Goal: Task Accomplishment & Management: Manage account settings

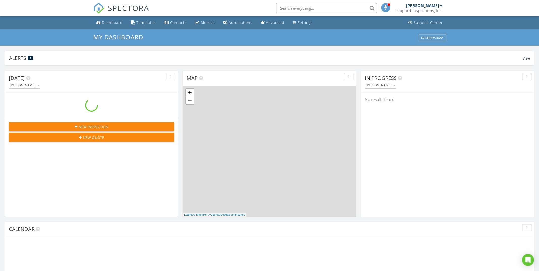
scroll to position [458, 539]
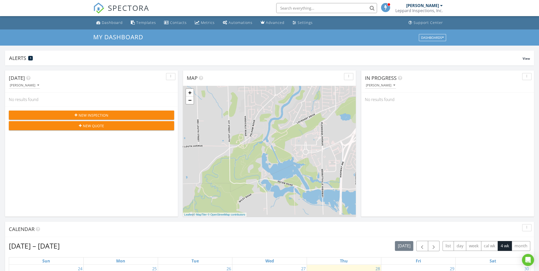
click at [437, 6] on div "[PERSON_NAME]" at bounding box center [422, 5] width 33 height 5
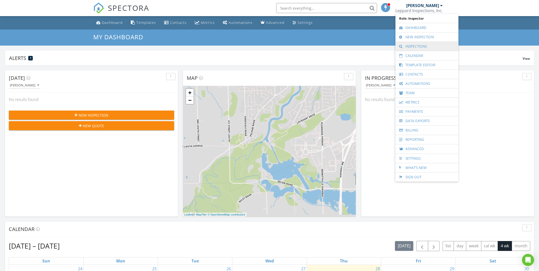
click at [417, 45] on link "Inspections" at bounding box center [427, 46] width 58 height 9
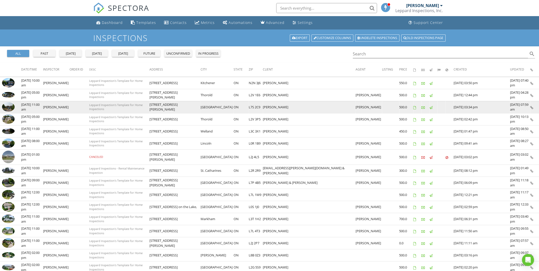
click at [7, 108] on img at bounding box center [8, 107] width 13 height 10
